Goal: Task Accomplishment & Management: Manage account settings

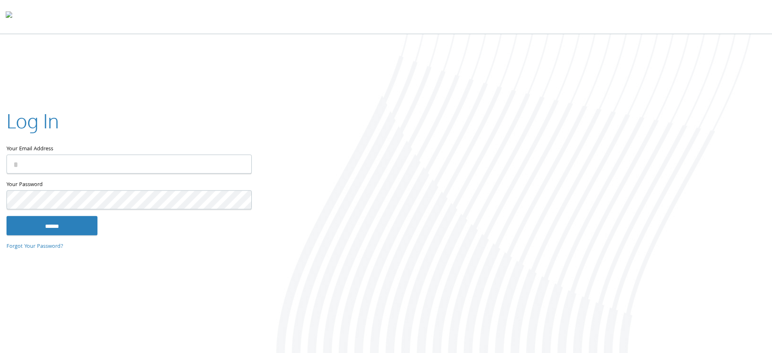
click at [82, 160] on input "Your Email Address" at bounding box center [128, 163] width 245 height 19
type input "**********"
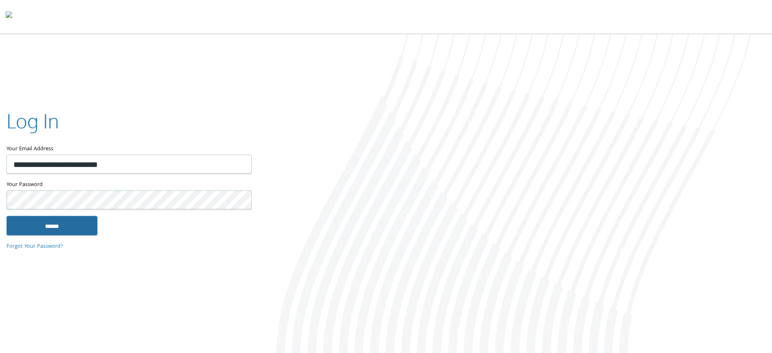
click at [66, 223] on input "******" at bounding box center [51, 225] width 91 height 19
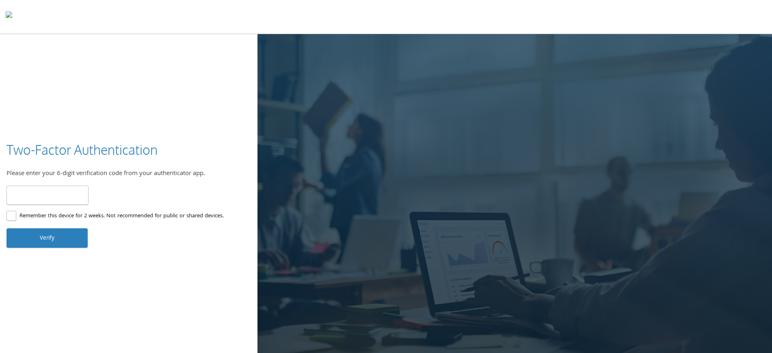
type input "******"
